Goal: Task Accomplishment & Management: Use online tool/utility

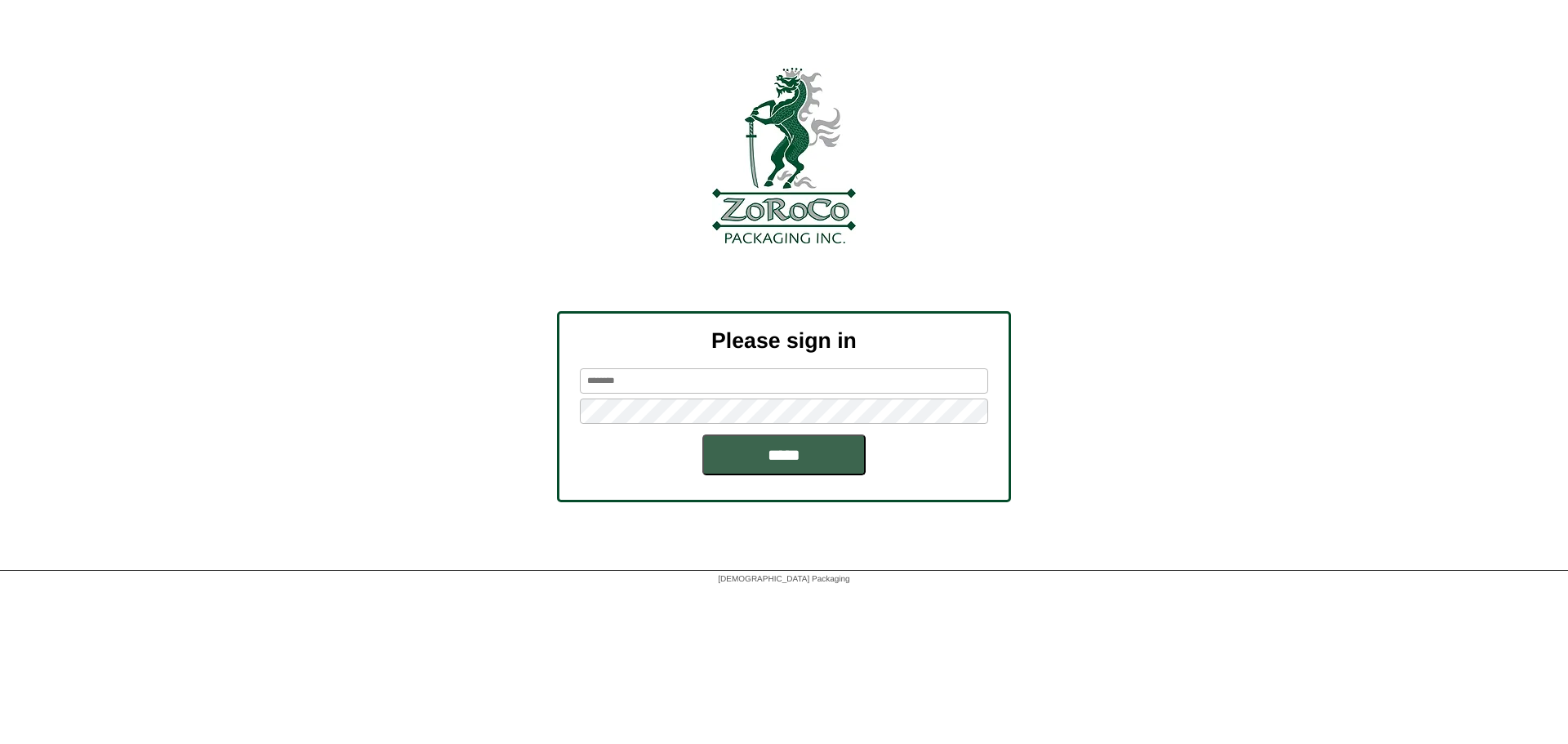
type input "********"
click at [771, 454] on input "*****" at bounding box center [784, 454] width 163 height 41
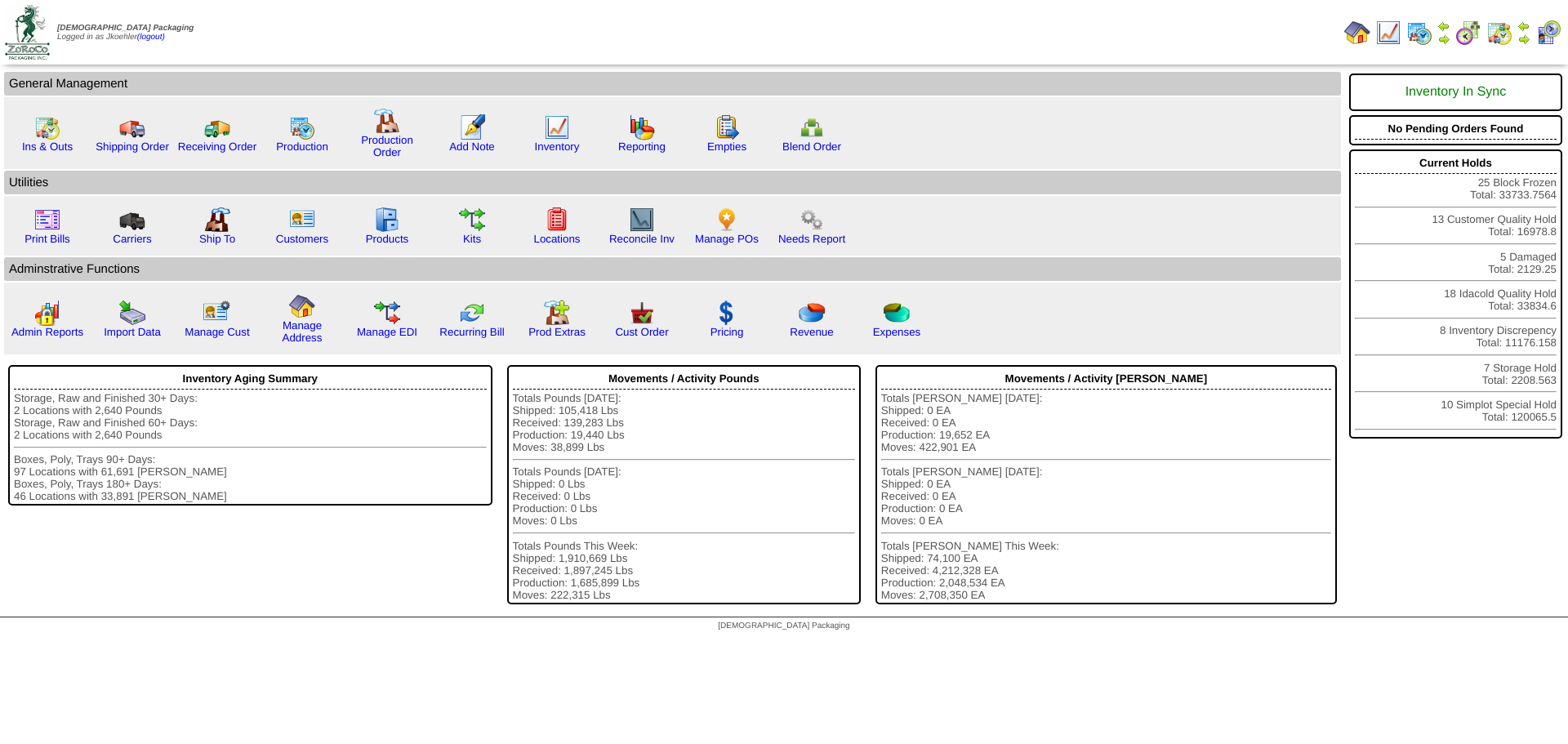
click at [1422, 39] on img at bounding box center [1419, 32] width 26 height 26
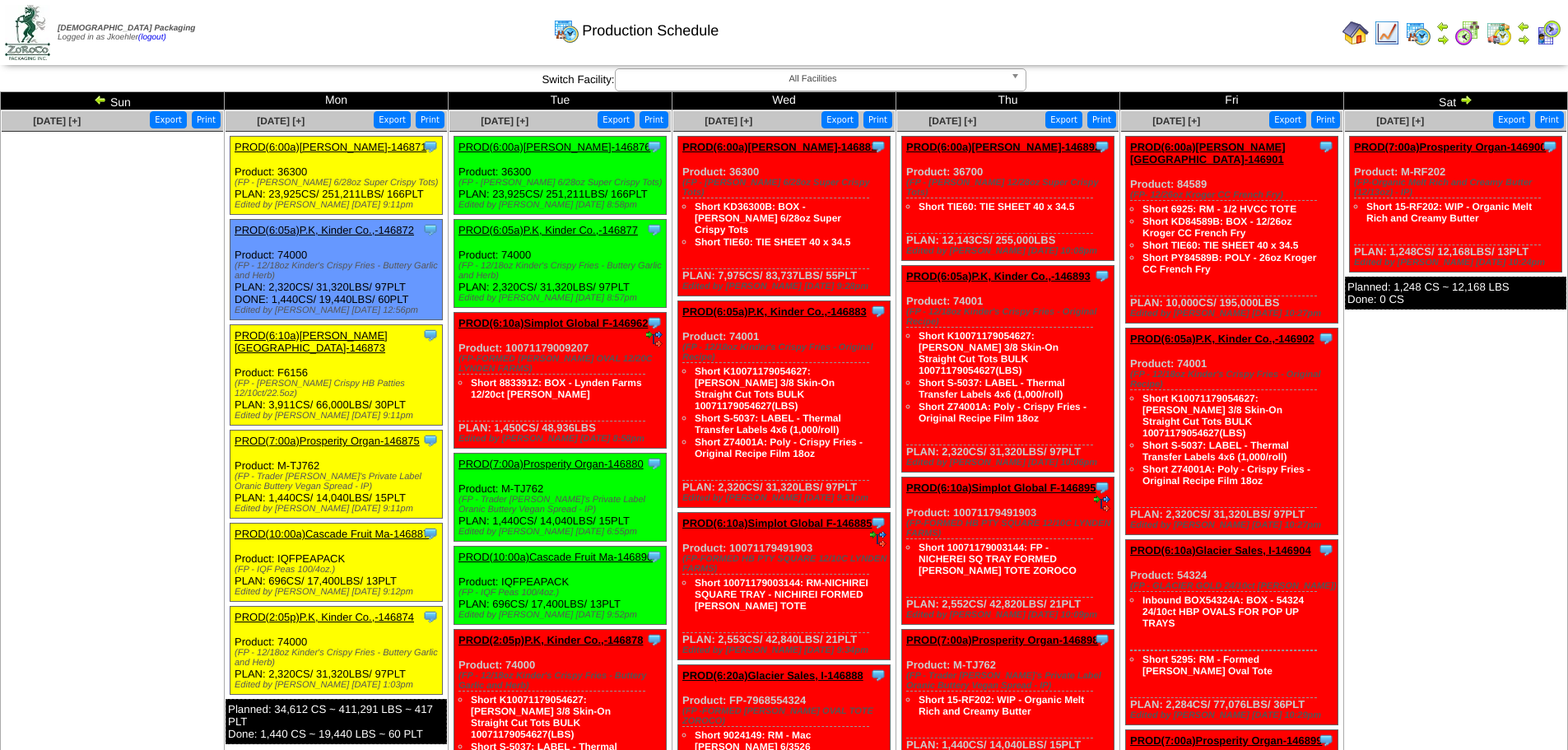
click at [103, 97] on img at bounding box center [101, 100] width 13 height 13
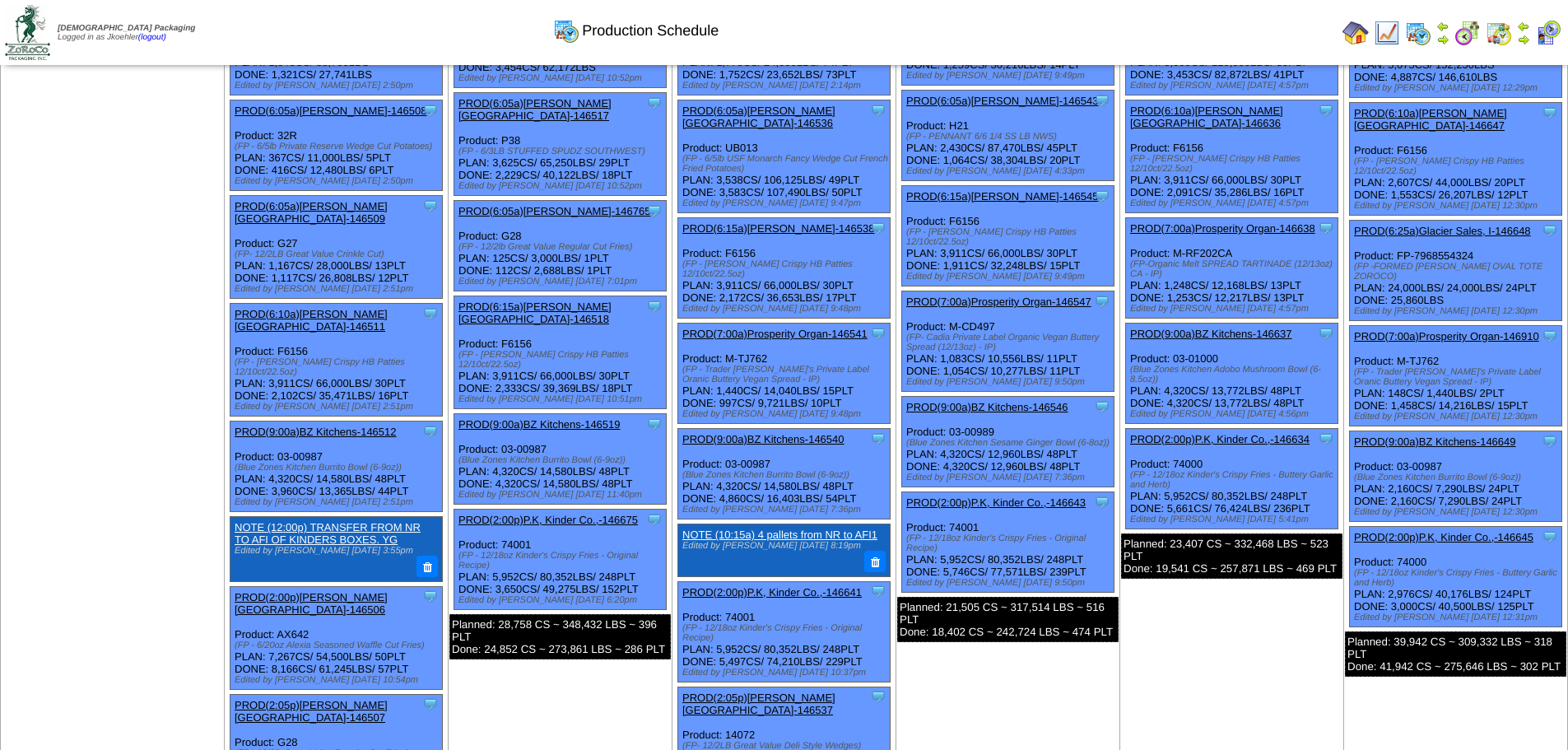
scroll to position [164, 0]
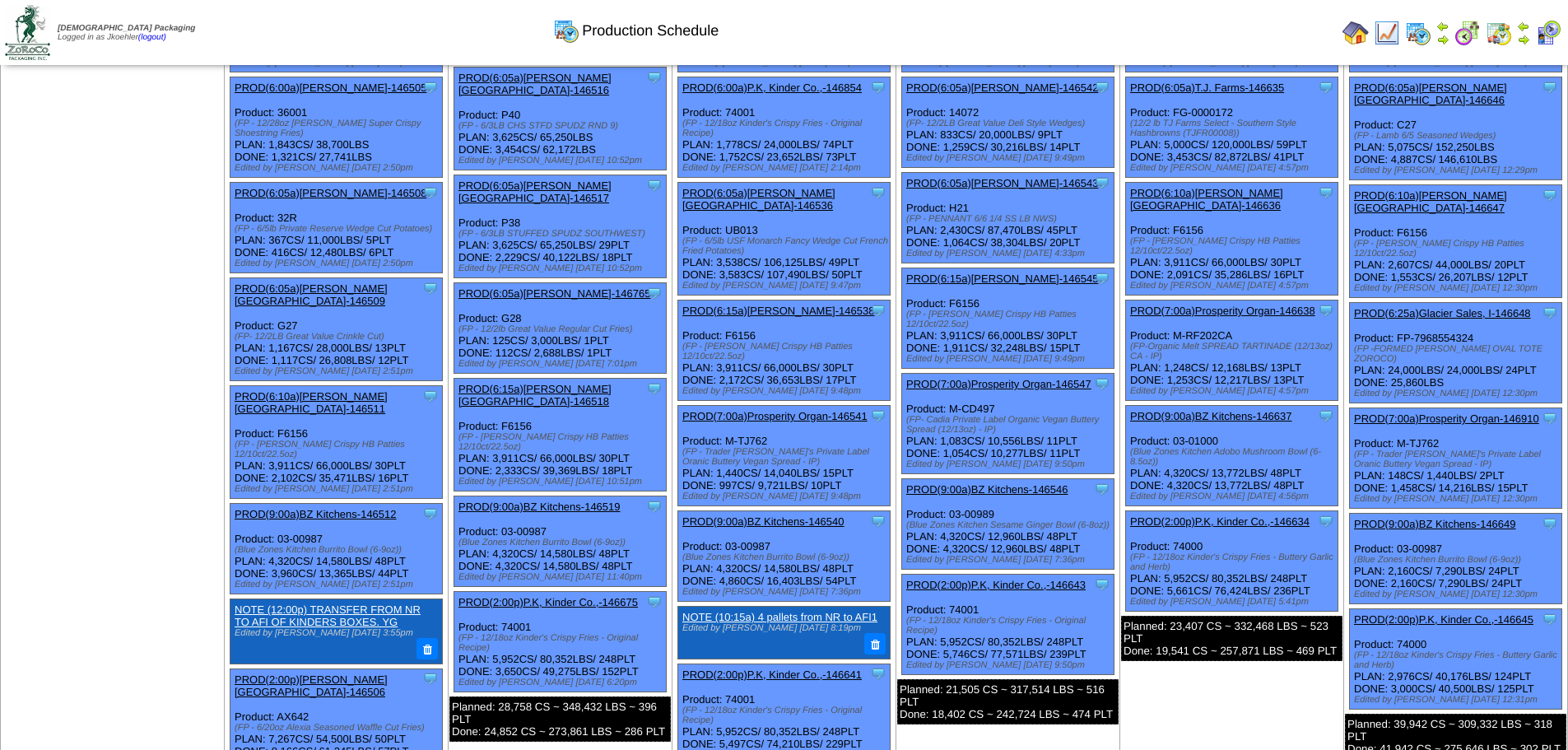
click at [1019, 386] on link "PROD(7:00a)Prosperity Organ-146547" at bounding box center [999, 383] width 185 height 13
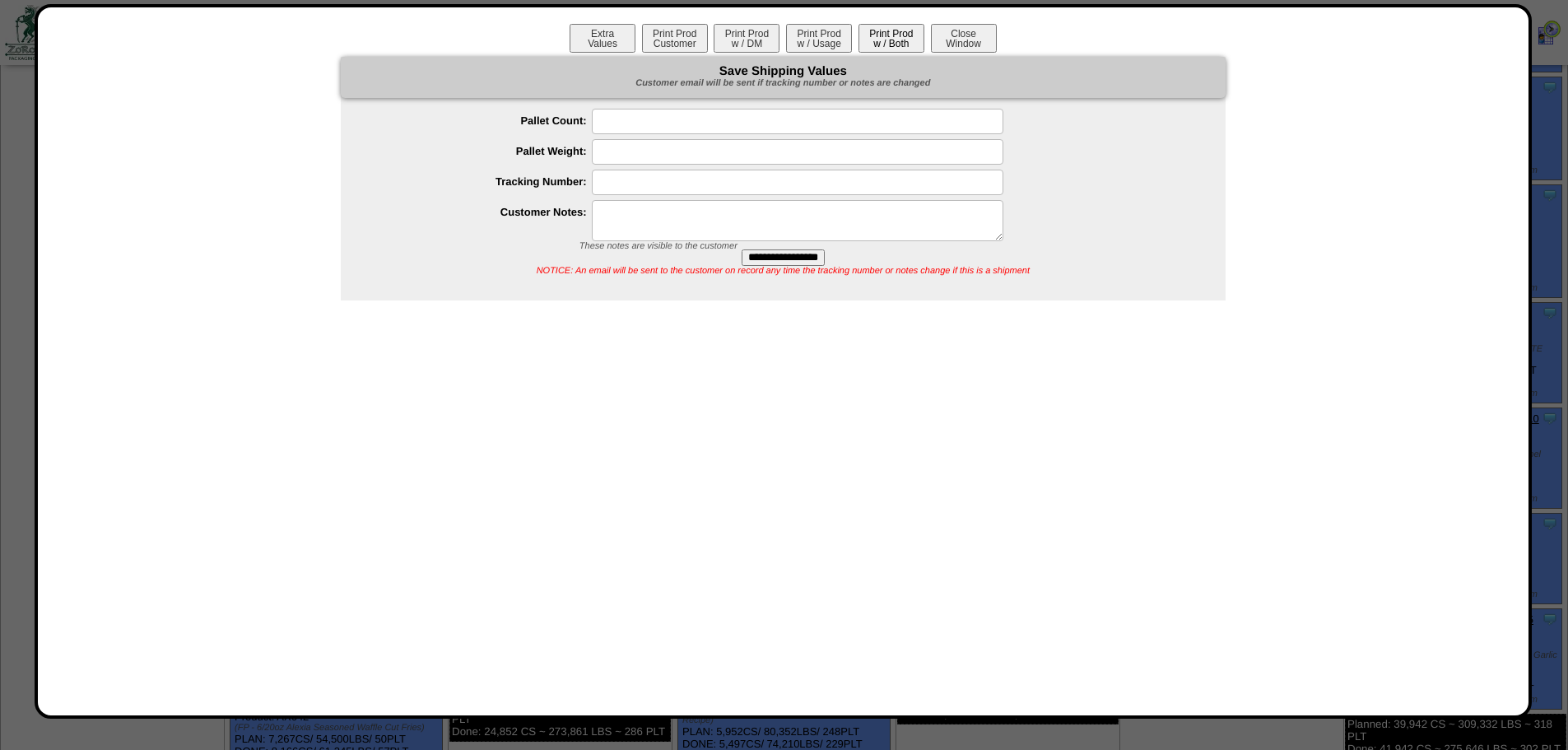
click at [890, 37] on button "Print Prod w / Both" at bounding box center [891, 38] width 66 height 29
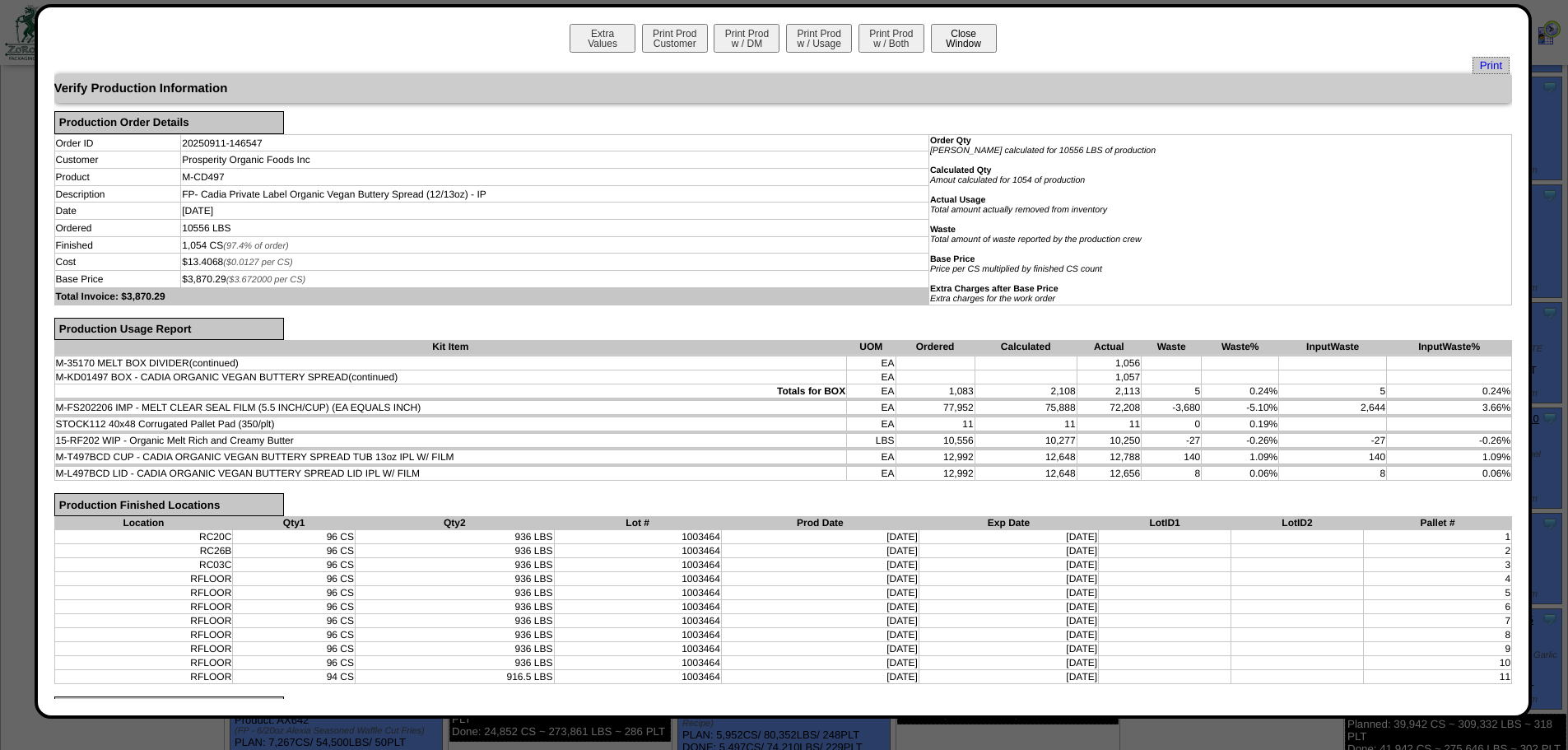
click at [951, 38] on button "Close Window" at bounding box center [963, 38] width 66 height 29
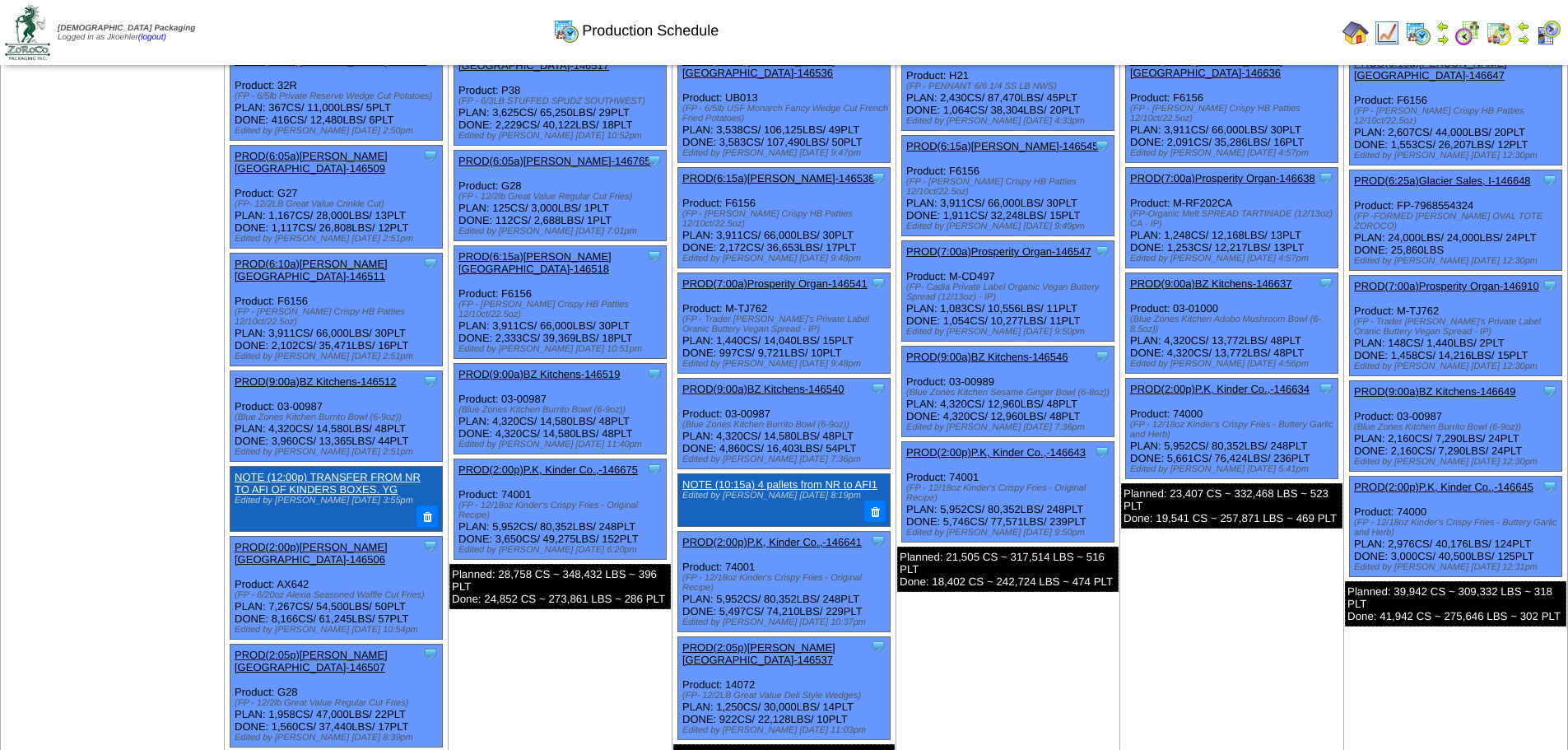
scroll to position [330, 0]
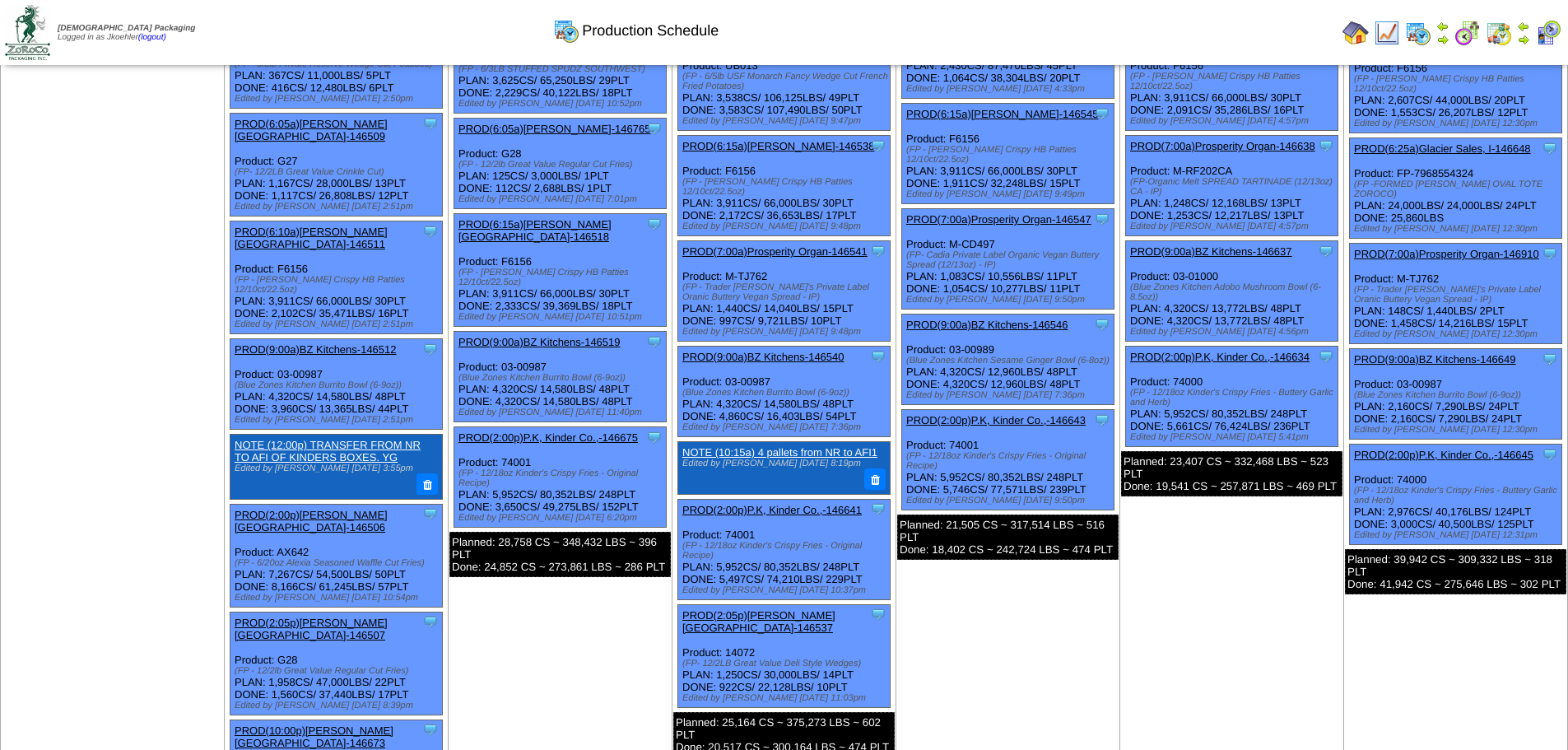
click at [777, 245] on link "PROD(7:00a)Prosperity Organ-146541" at bounding box center [775, 251] width 185 height 13
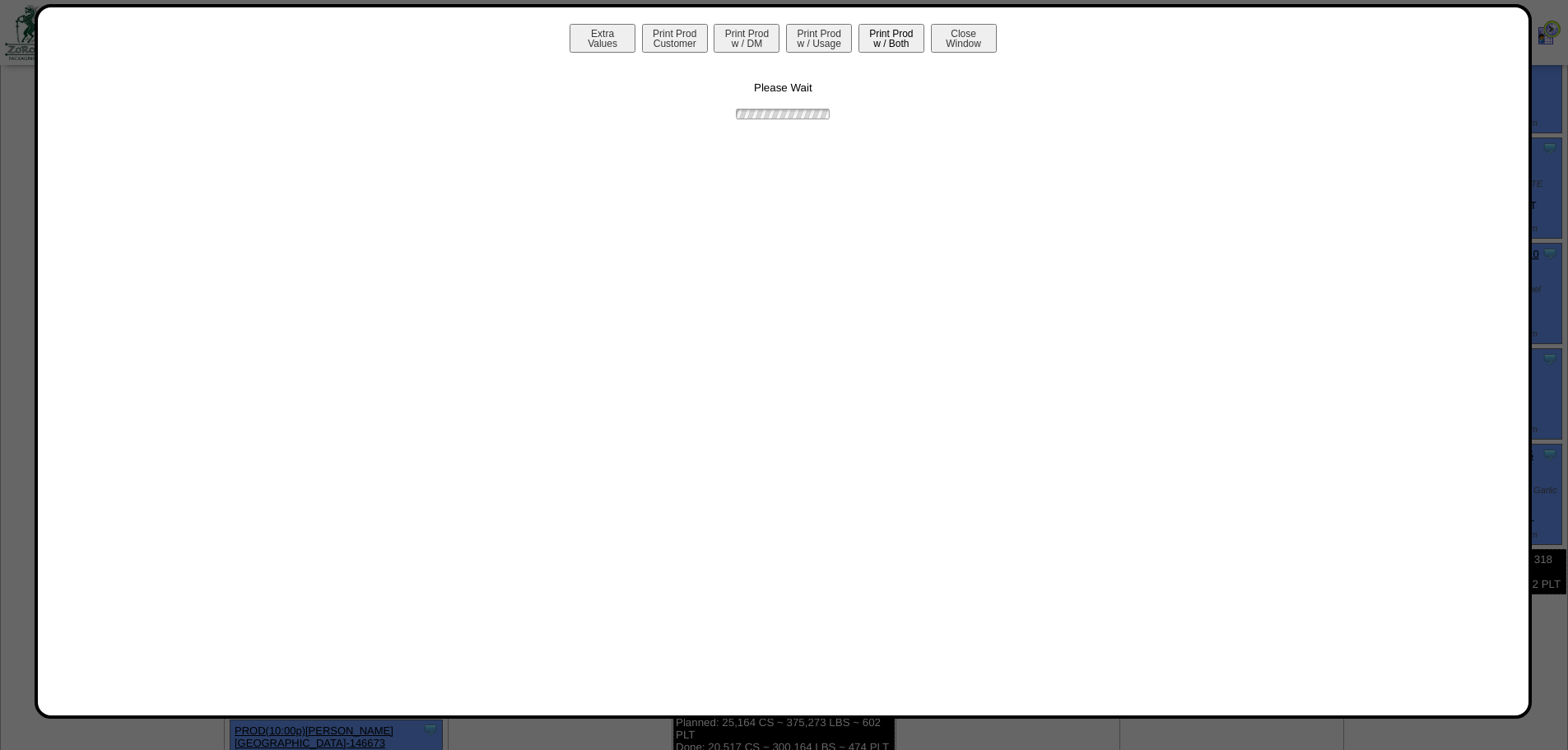
click at [883, 39] on button "Print Prod w / Both" at bounding box center [891, 38] width 66 height 29
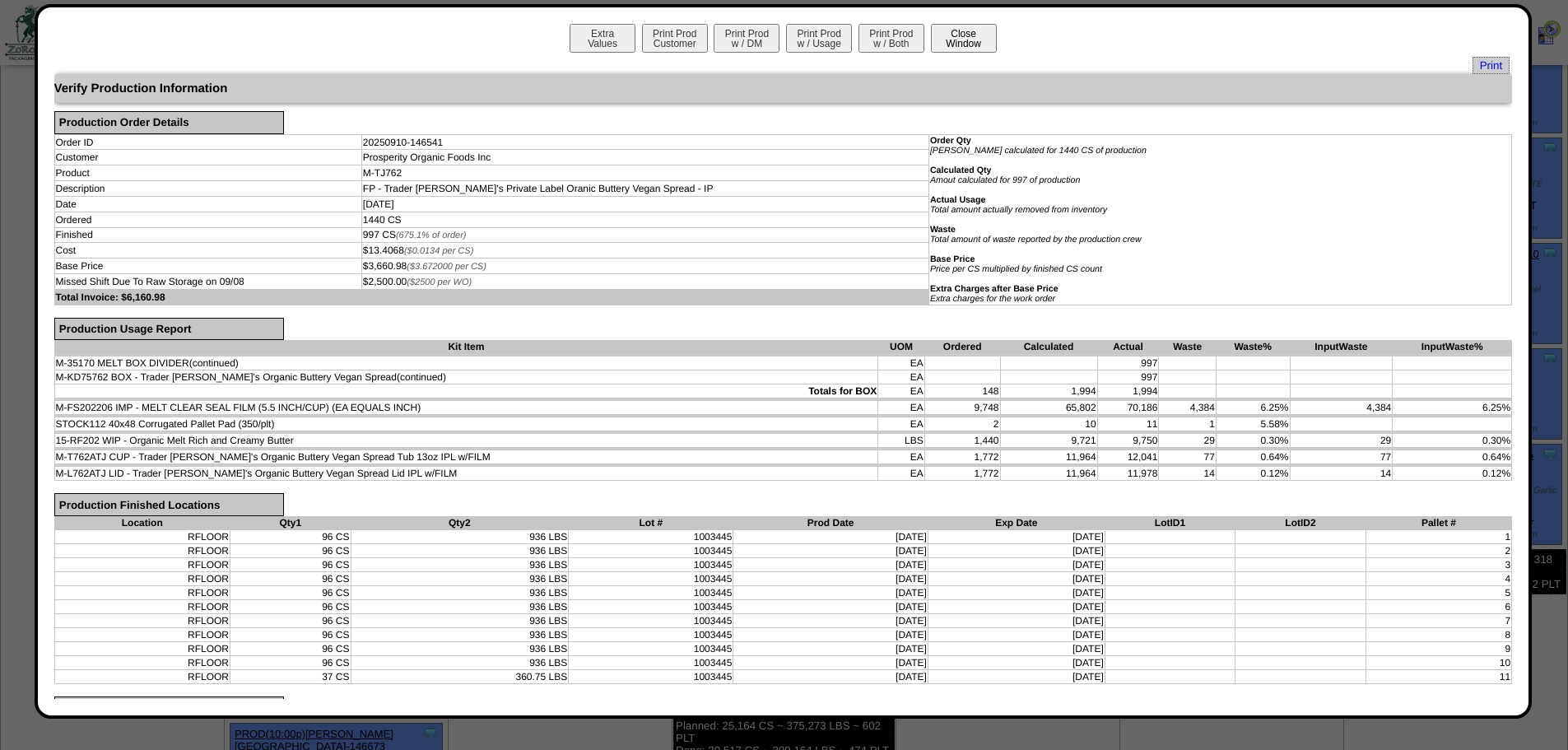
click at [968, 29] on button "Close Window" at bounding box center [963, 38] width 66 height 29
